Goal: Task Accomplishment & Management: Manage account settings

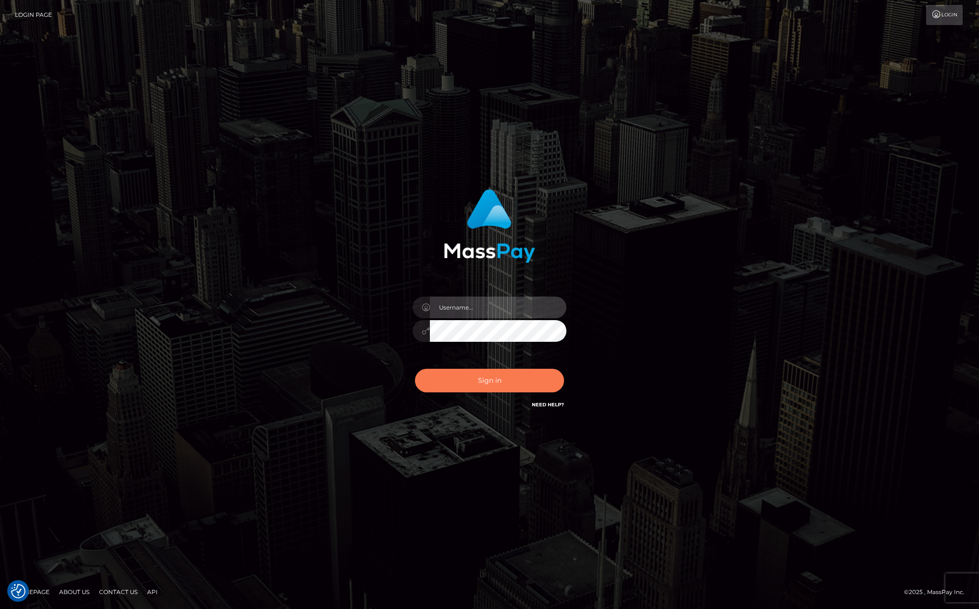
type input "kevin.club"
click at [517, 383] on button "Sign in" at bounding box center [489, 380] width 149 height 24
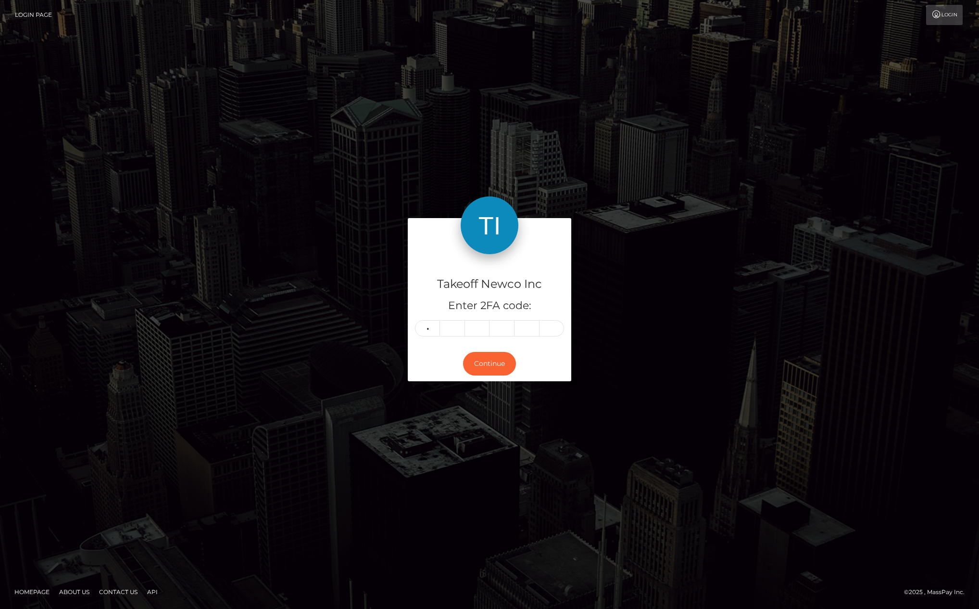
type input "8"
type input "9"
type input "8"
type input "0"
type input "4"
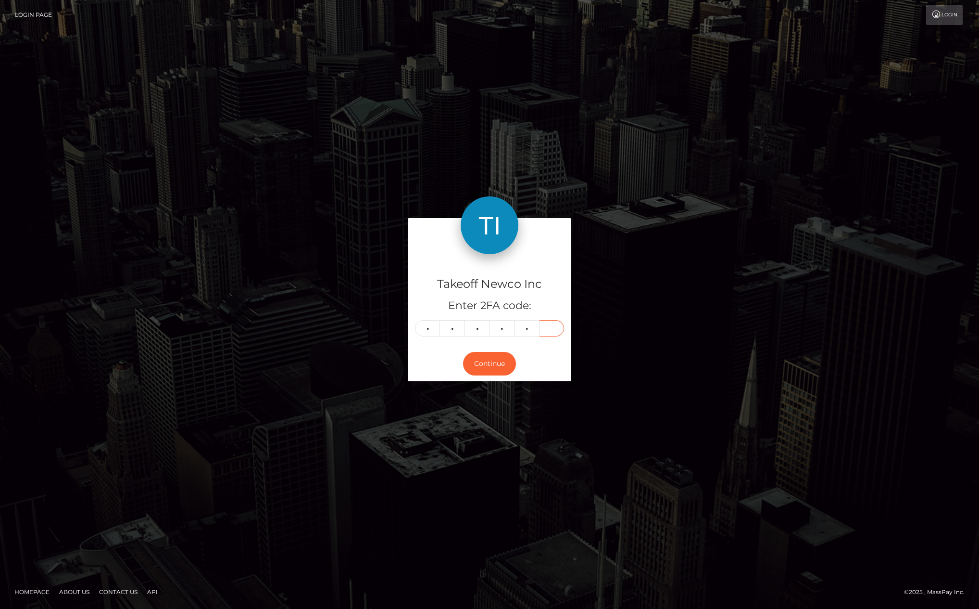
type input "8"
